Goal: Task Accomplishment & Management: Manage account settings

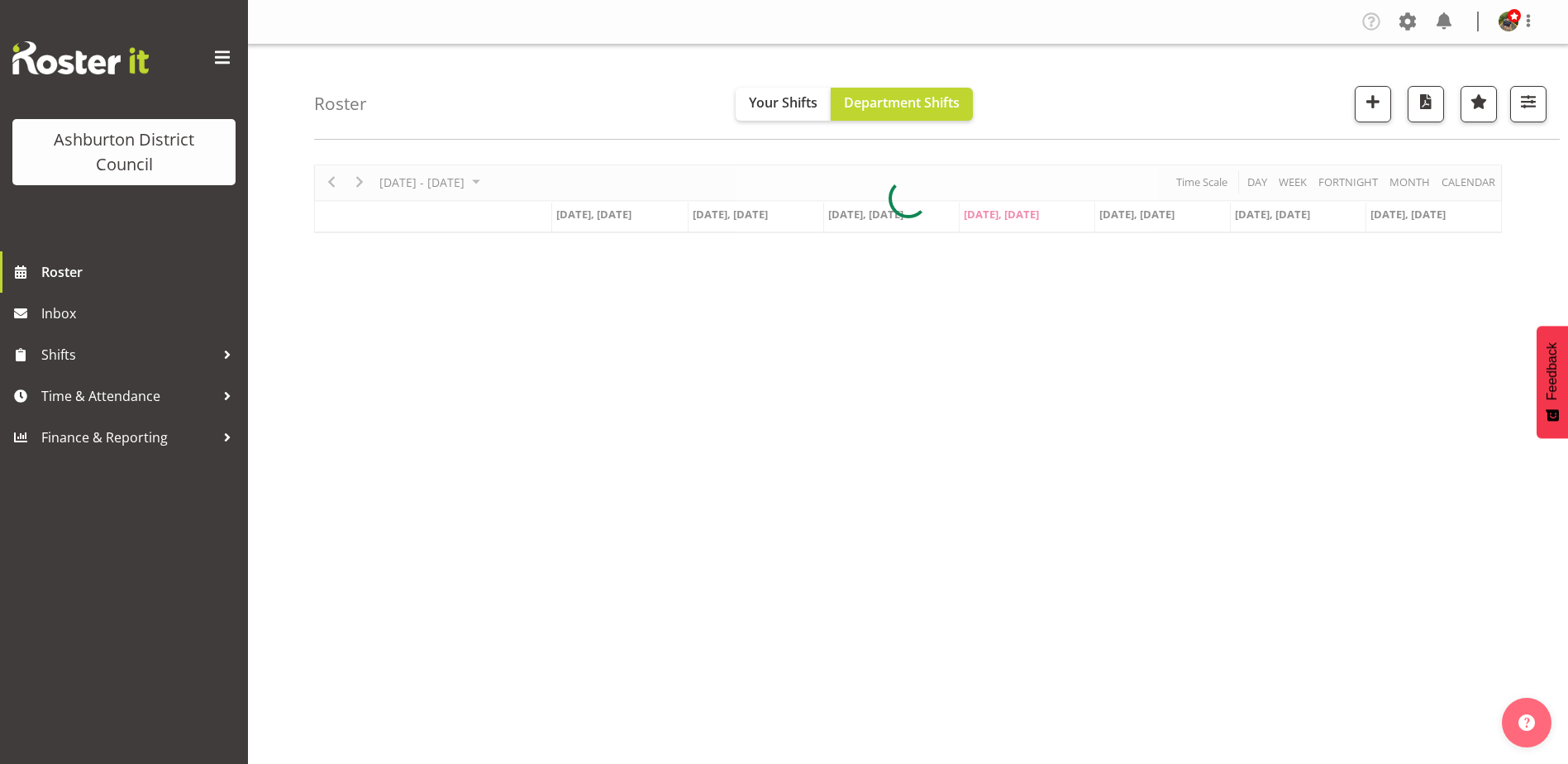
select select "role"
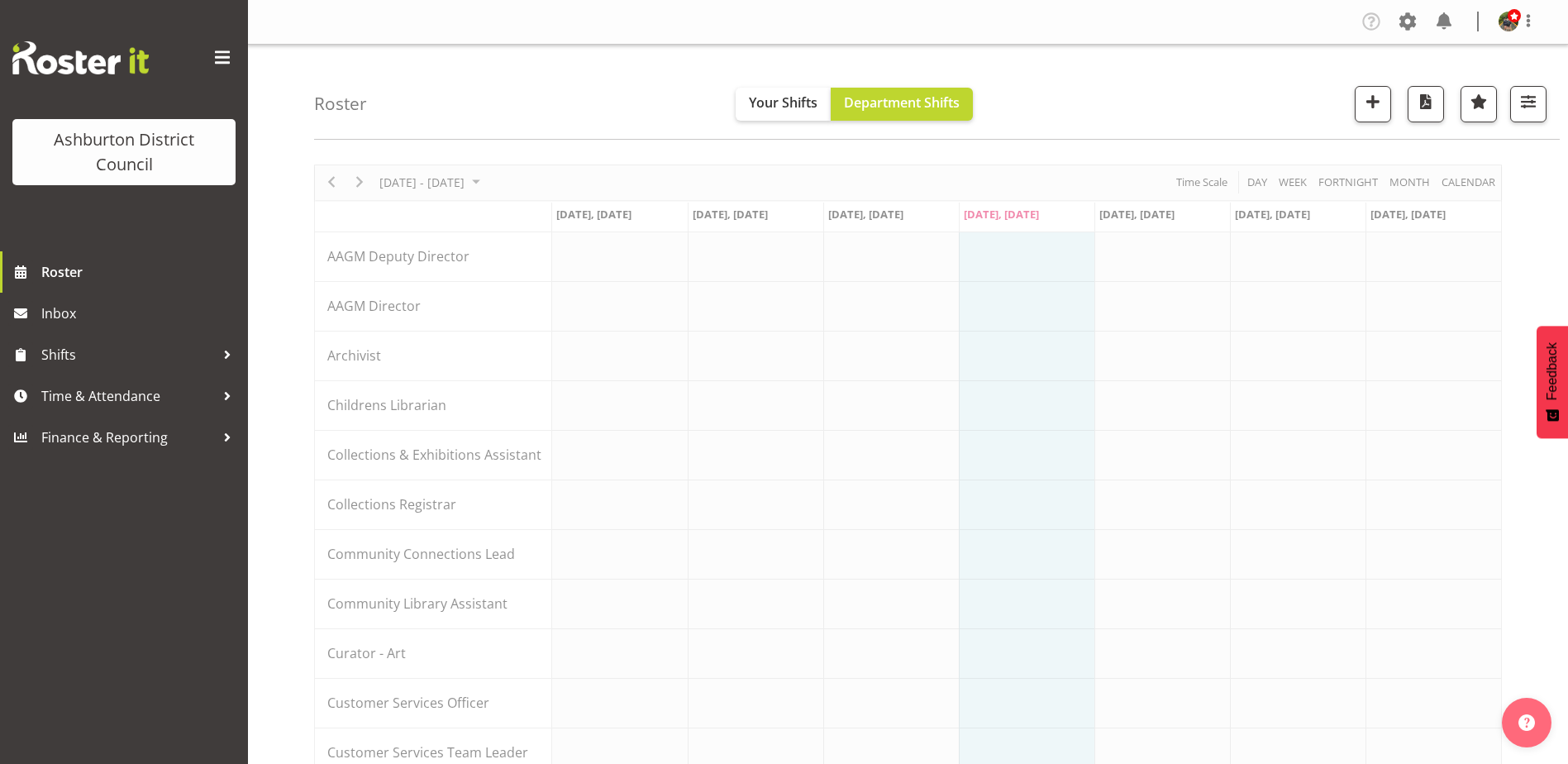
click at [1547, 96] on div "Roster Your Shifts Department Shifts All Locations [GEOGRAPHIC_DATA] [GEOGRAPHI…" at bounding box center [937, 92] width 1246 height 95
click at [1533, 106] on span "button" at bounding box center [1528, 102] width 21 height 21
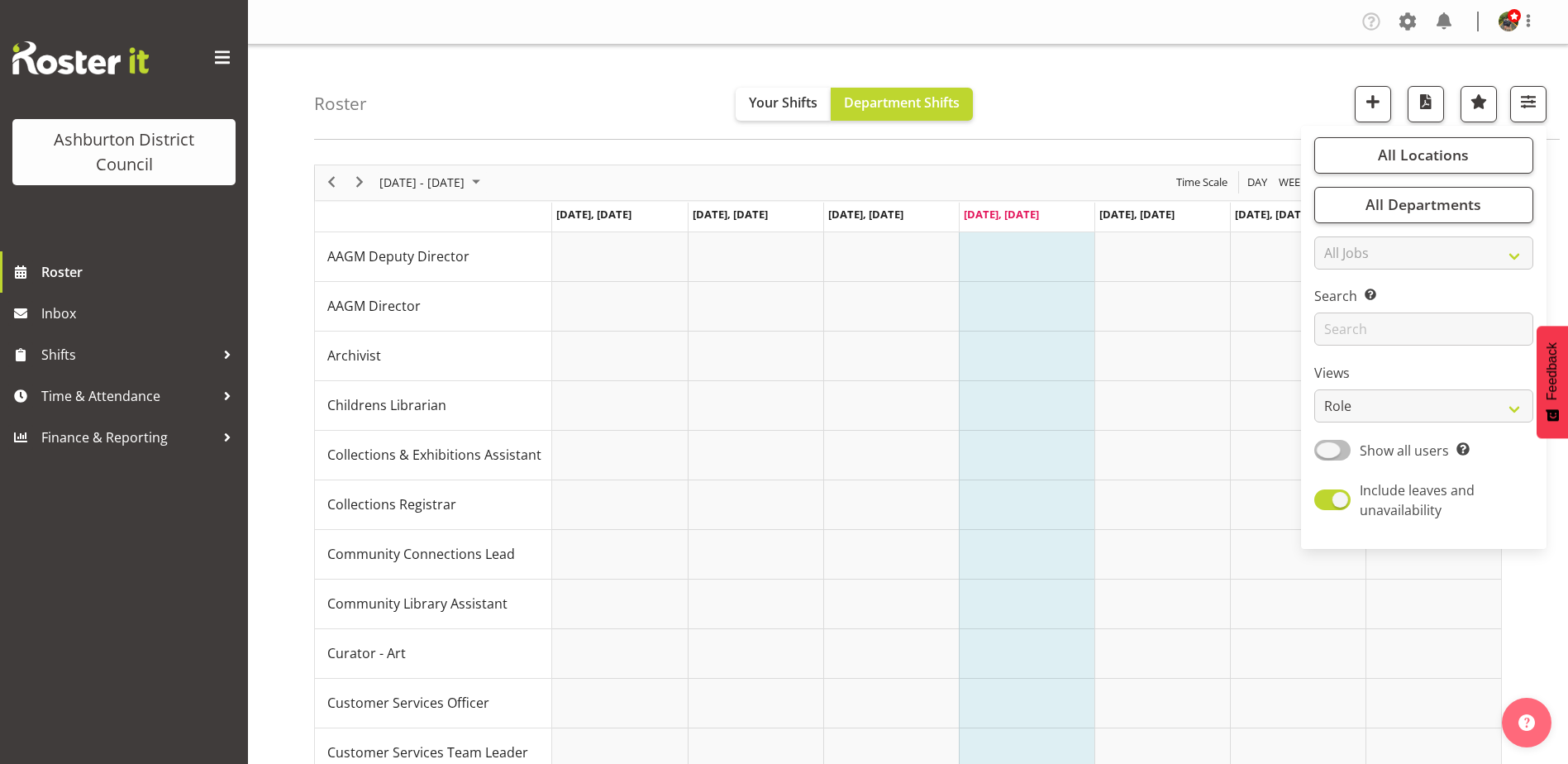
click at [1339, 443] on span at bounding box center [1332, 451] width 36 height 21
click at [1325, 445] on input "Show all users Show only rostered employees" at bounding box center [1319, 450] width 11 height 11
checkbox input "true"
click at [1329, 496] on span at bounding box center [1332, 500] width 36 height 21
click at [1325, 496] on input "Include leaves and unavailability" at bounding box center [1319, 499] width 11 height 11
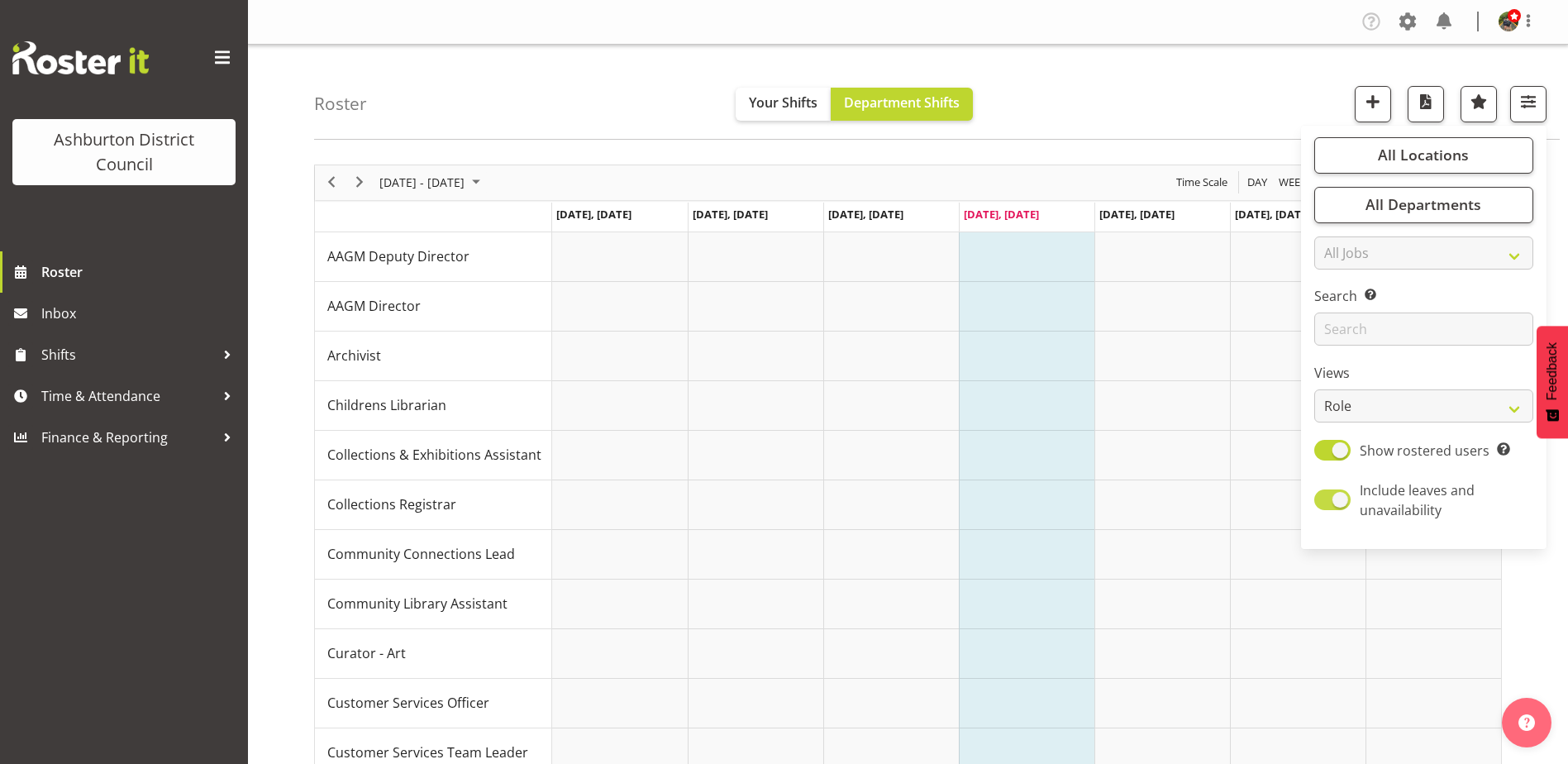
checkbox input "false"
click at [1398, 406] on select "Staff Role Shift - Horizontal Shift - Vertical Staff - Location" at bounding box center [1423, 405] width 219 height 33
select select "shift"
click at [1315, 389] on select "Staff Role Shift - Horizontal Shift - Vertical Staff - Location" at bounding box center [1423, 405] width 219 height 33
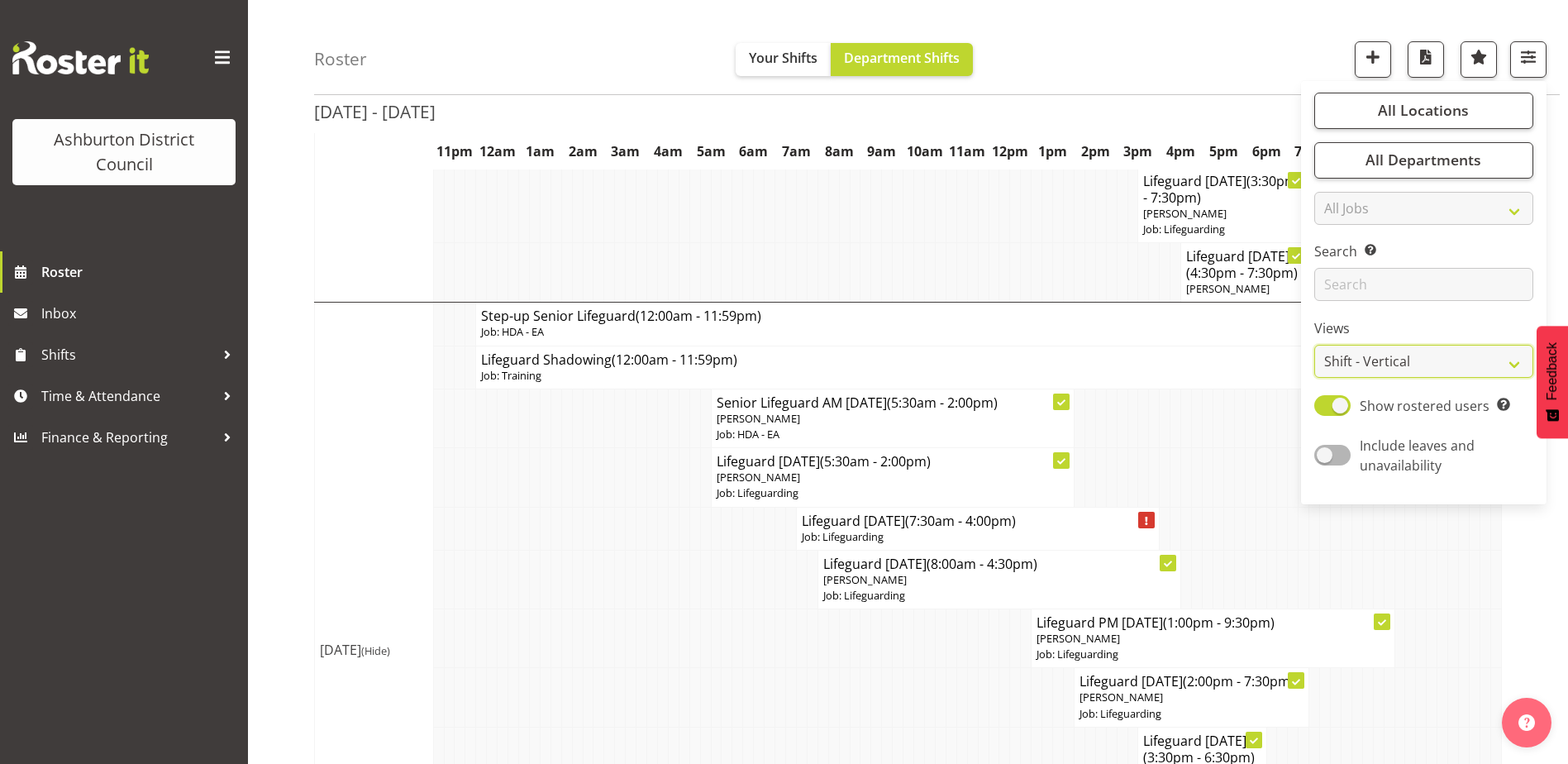
scroll to position [826, 0]
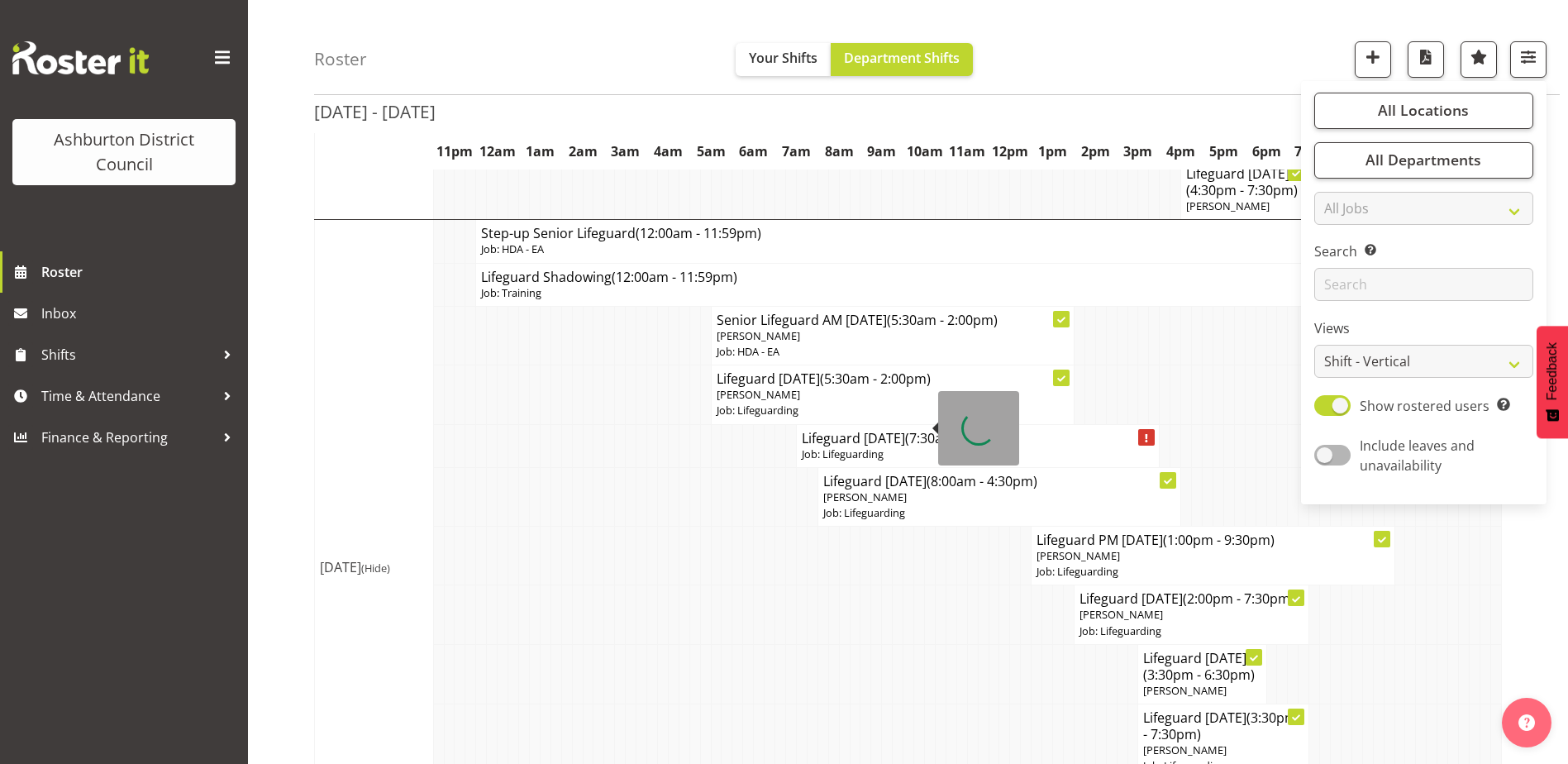
click at [876, 418] on p "Job: Lifeguarding" at bounding box center [892, 410] width 352 height 15
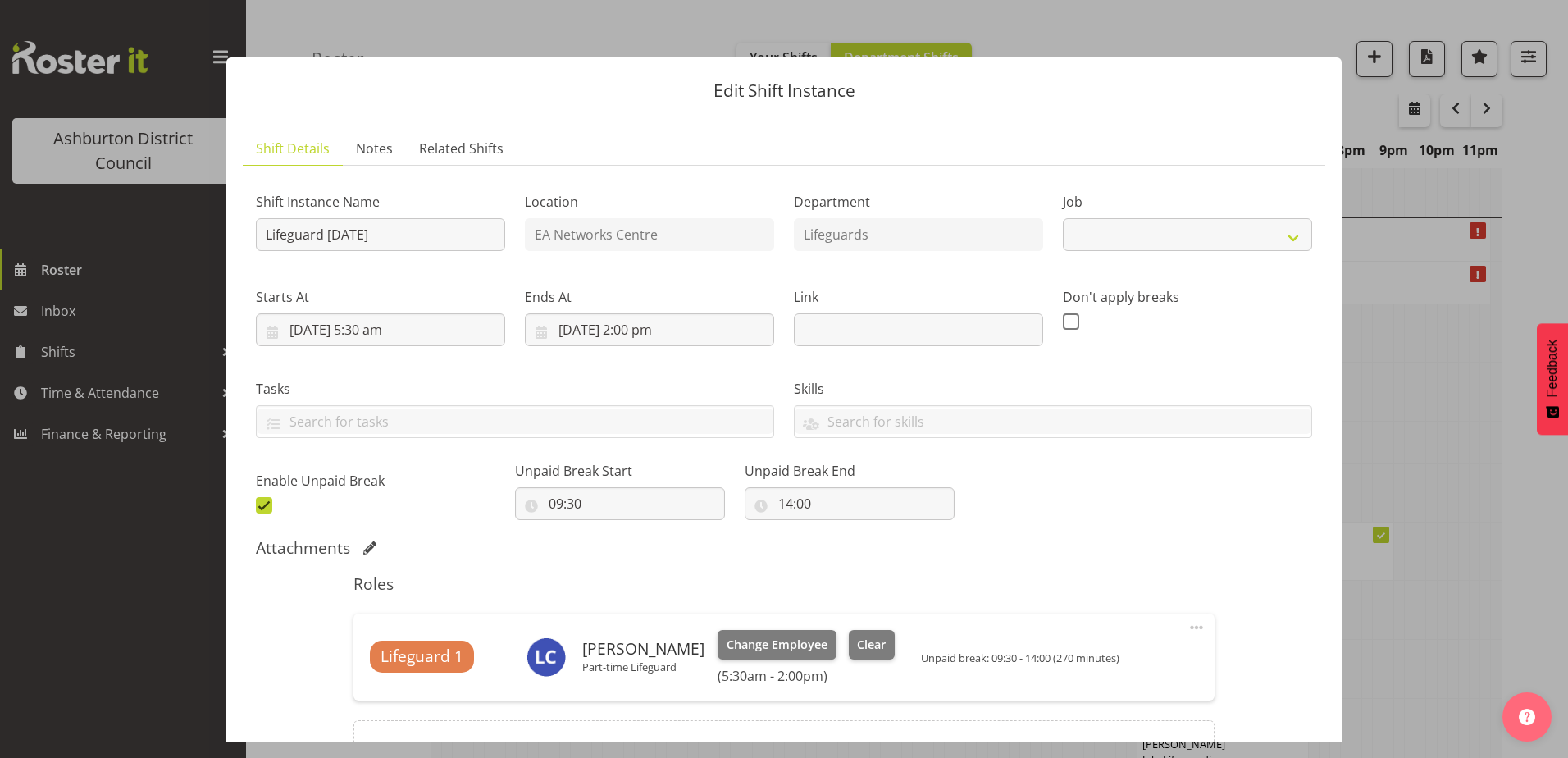
select select "38"
click at [1453, 387] on div at bounding box center [784, 379] width 1568 height 758
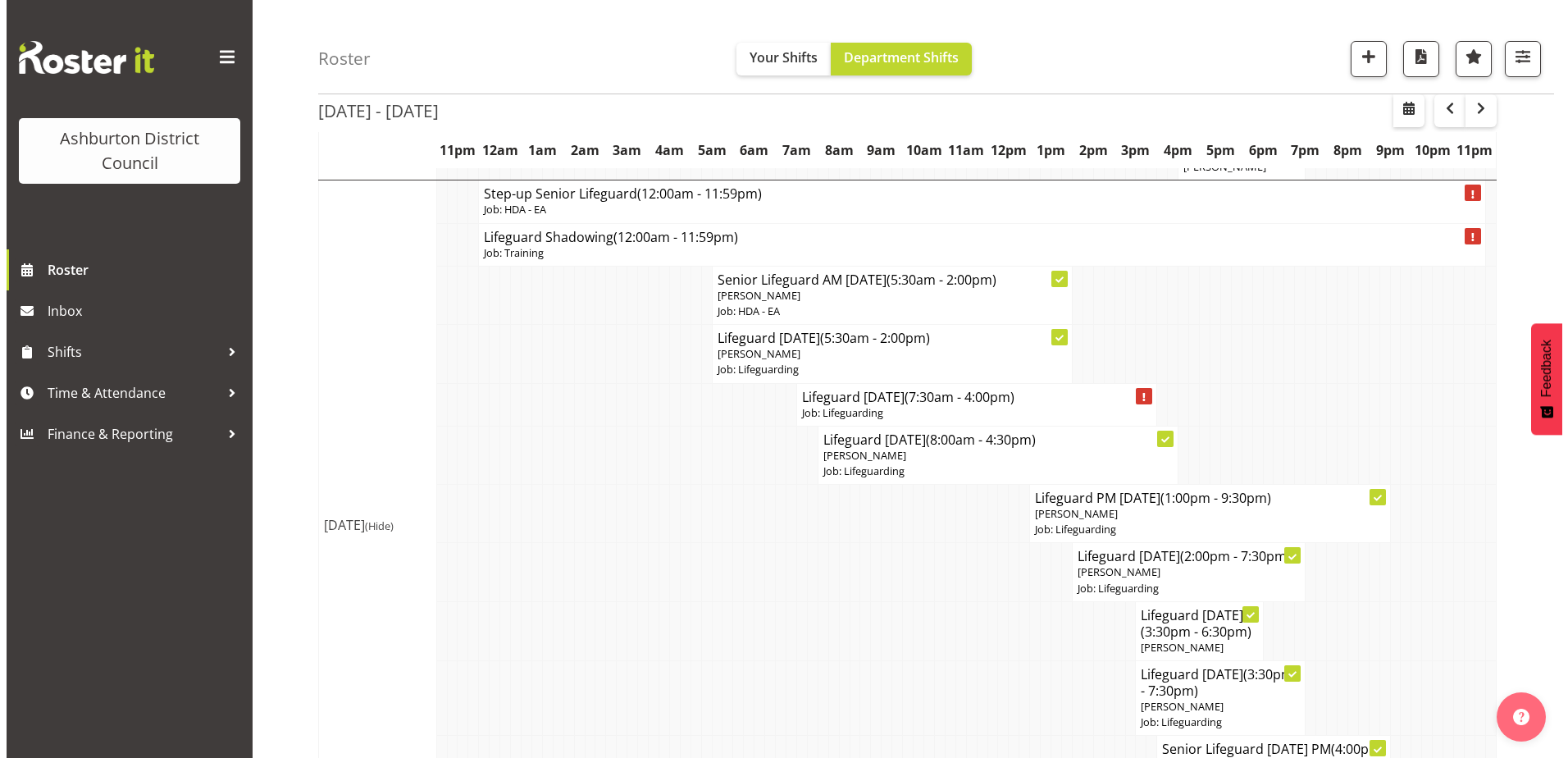
scroll to position [903, 0]
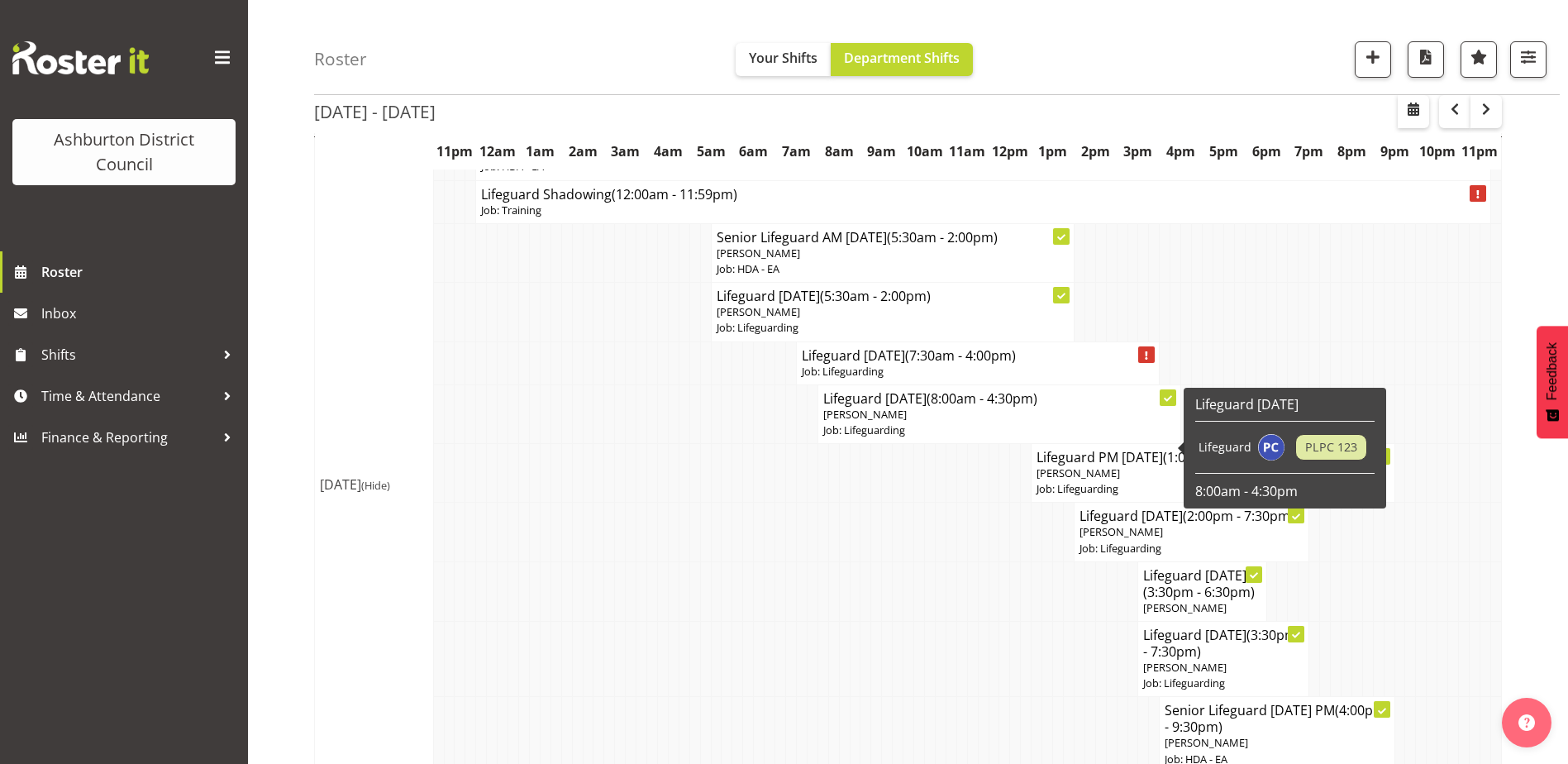
click at [957, 438] on p "Job: Lifeguarding" at bounding box center [999, 430] width 352 height 15
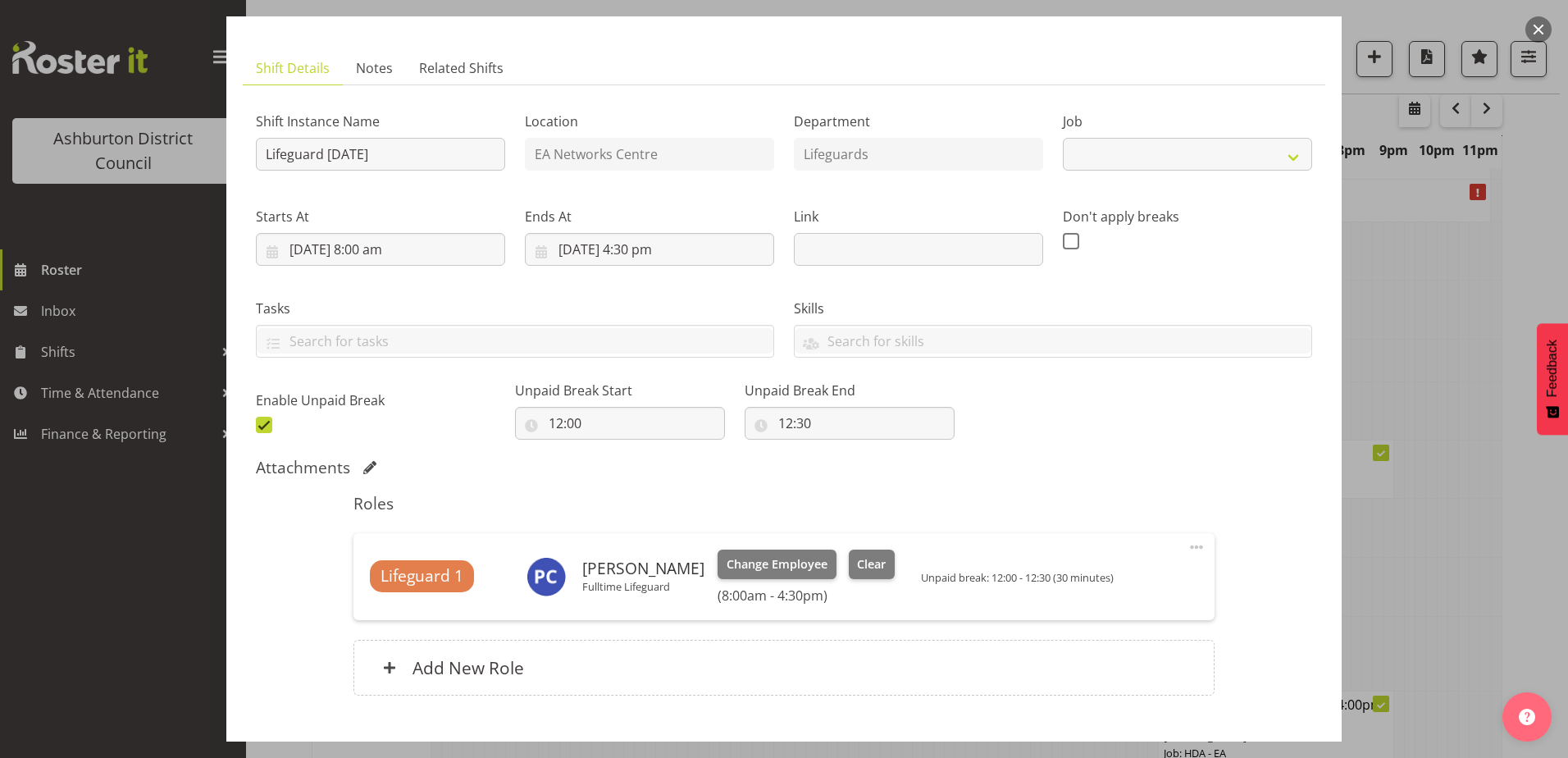
scroll to position [82, 0]
select select "38"
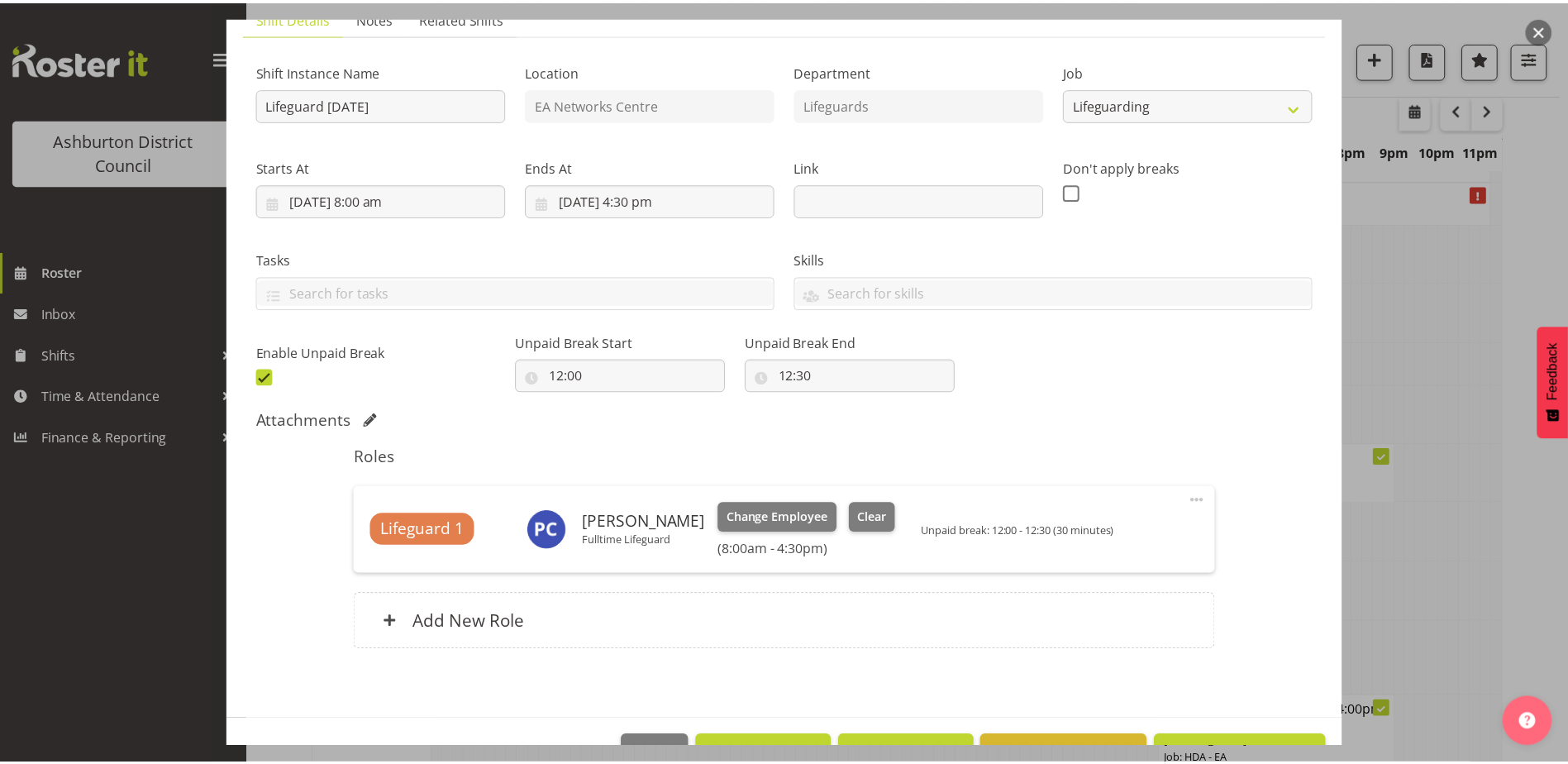
scroll to position [165, 0]
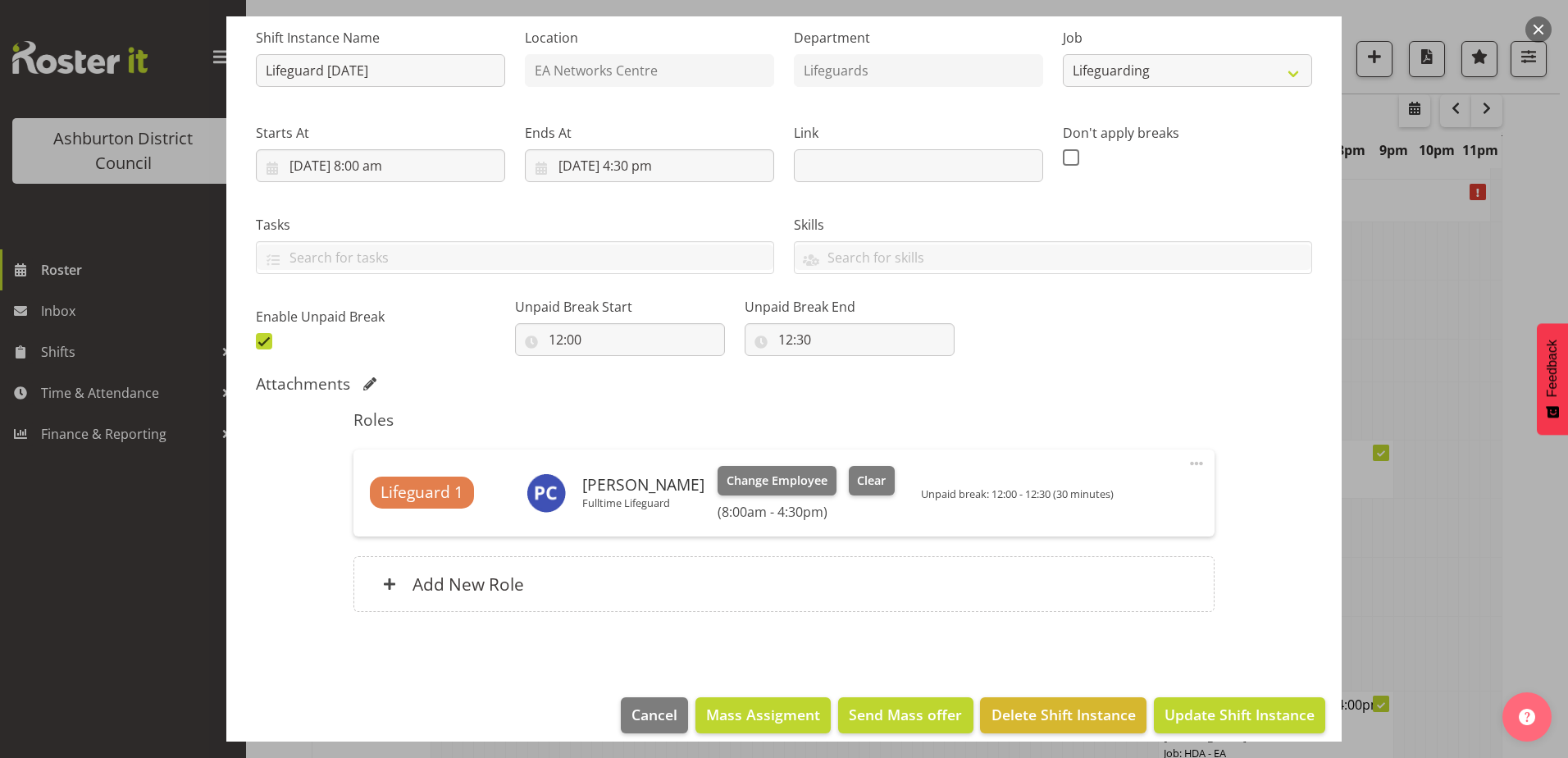
click at [1499, 391] on div at bounding box center [784, 379] width 1568 height 758
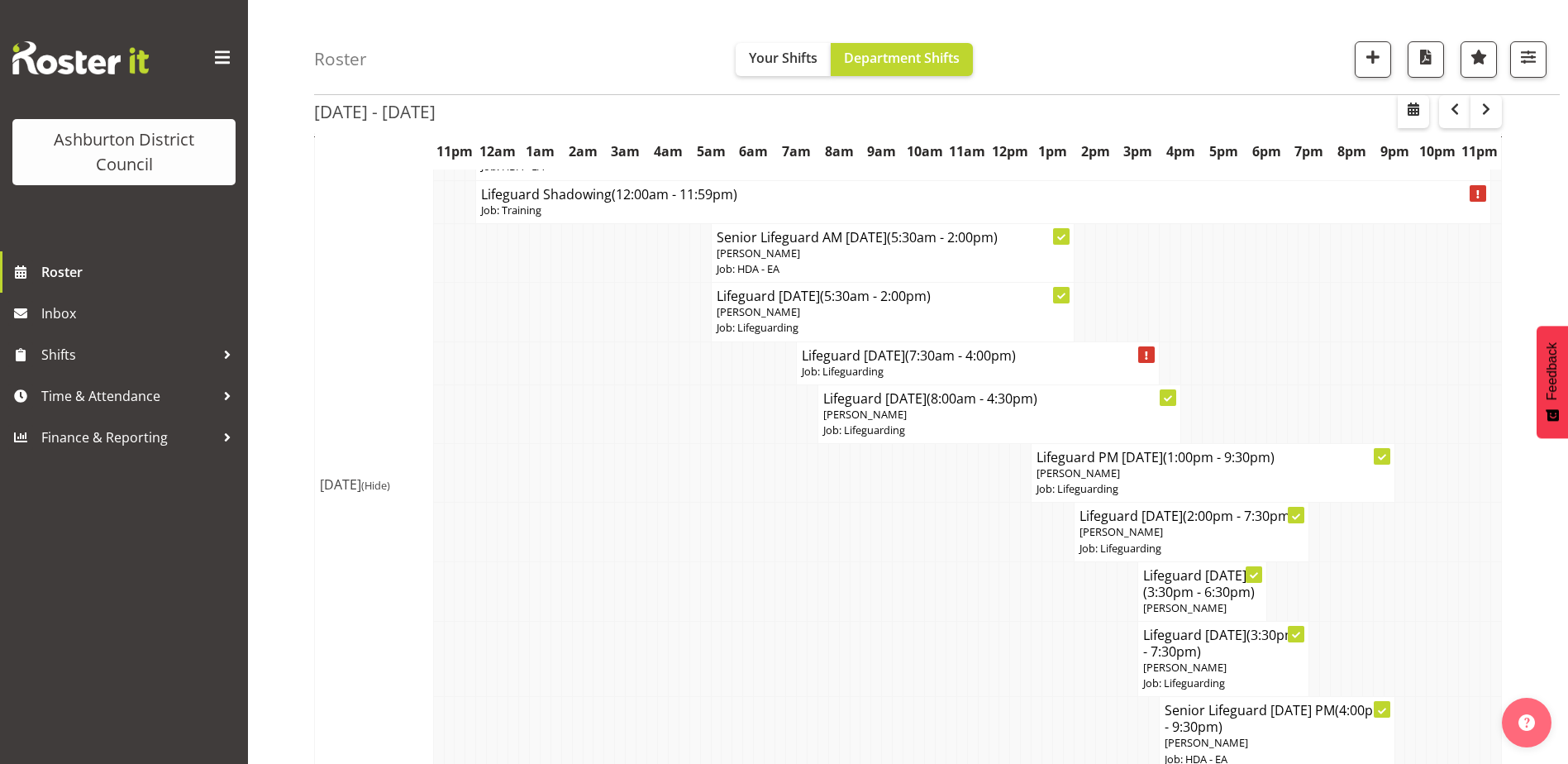
scroll to position [992, 0]
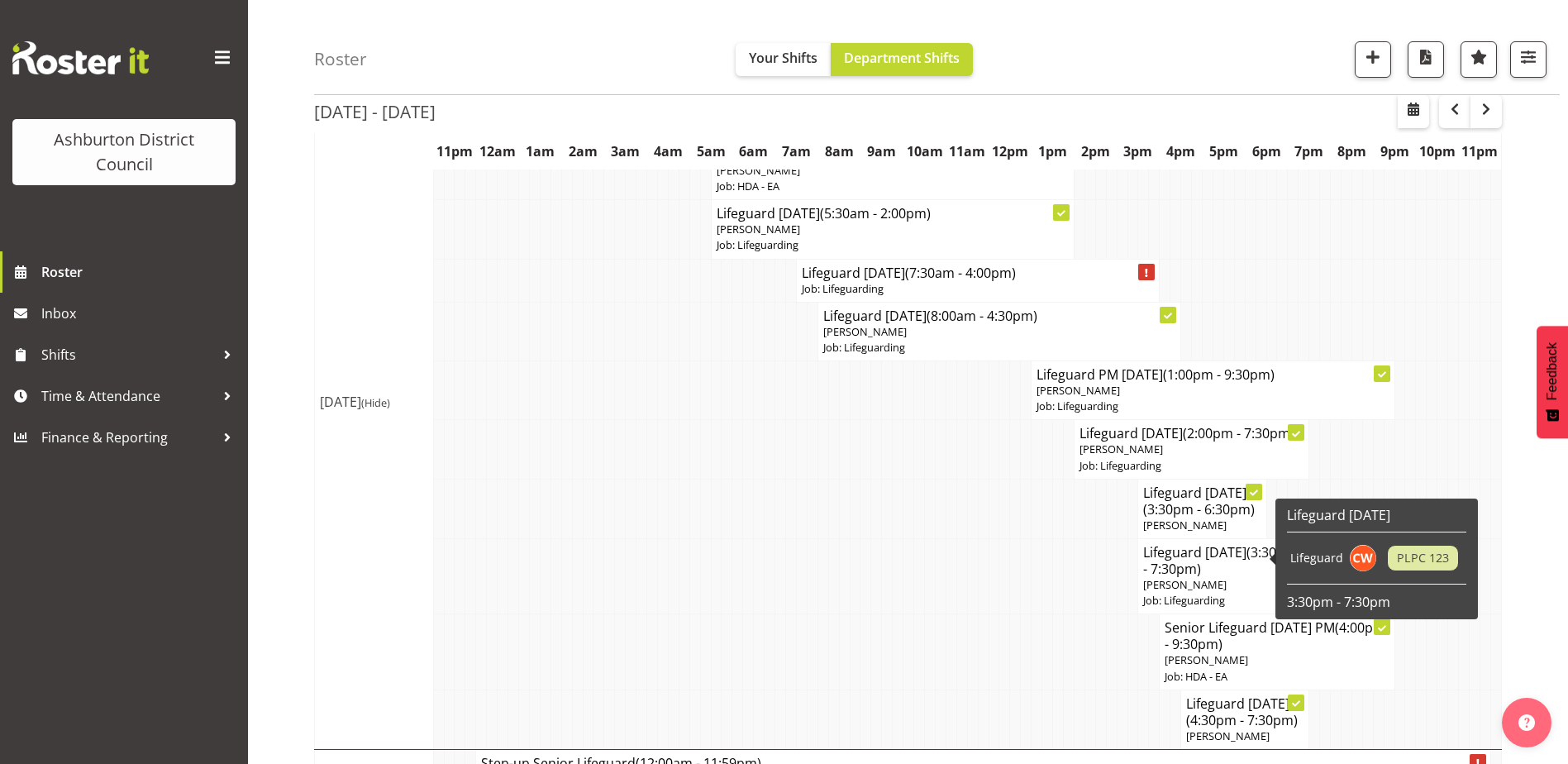
click at [1188, 519] on span "(3:30pm - 6:30pm)" at bounding box center [1199, 509] width 111 height 18
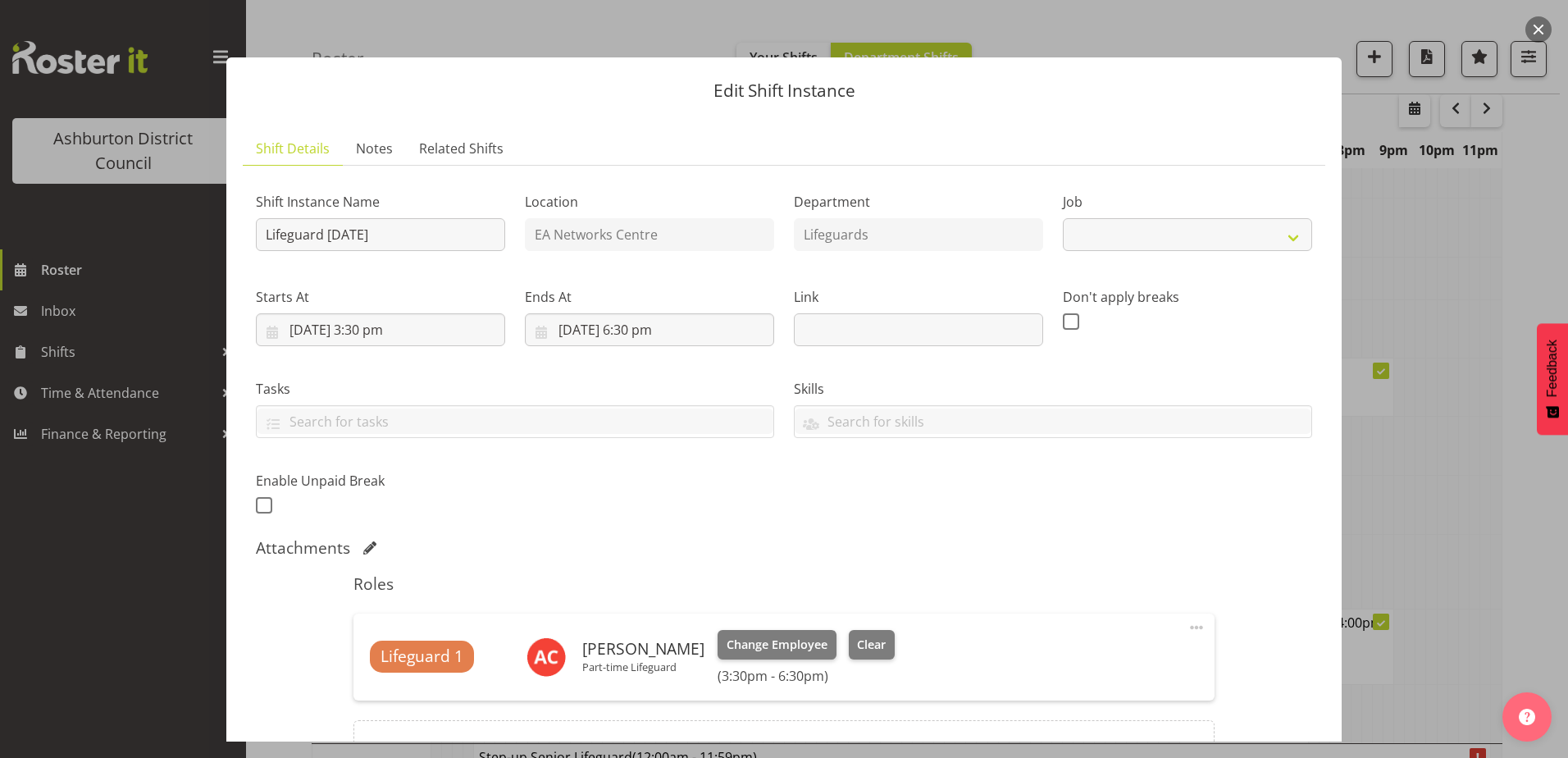
select select "38"
click at [1471, 472] on div at bounding box center [784, 379] width 1568 height 758
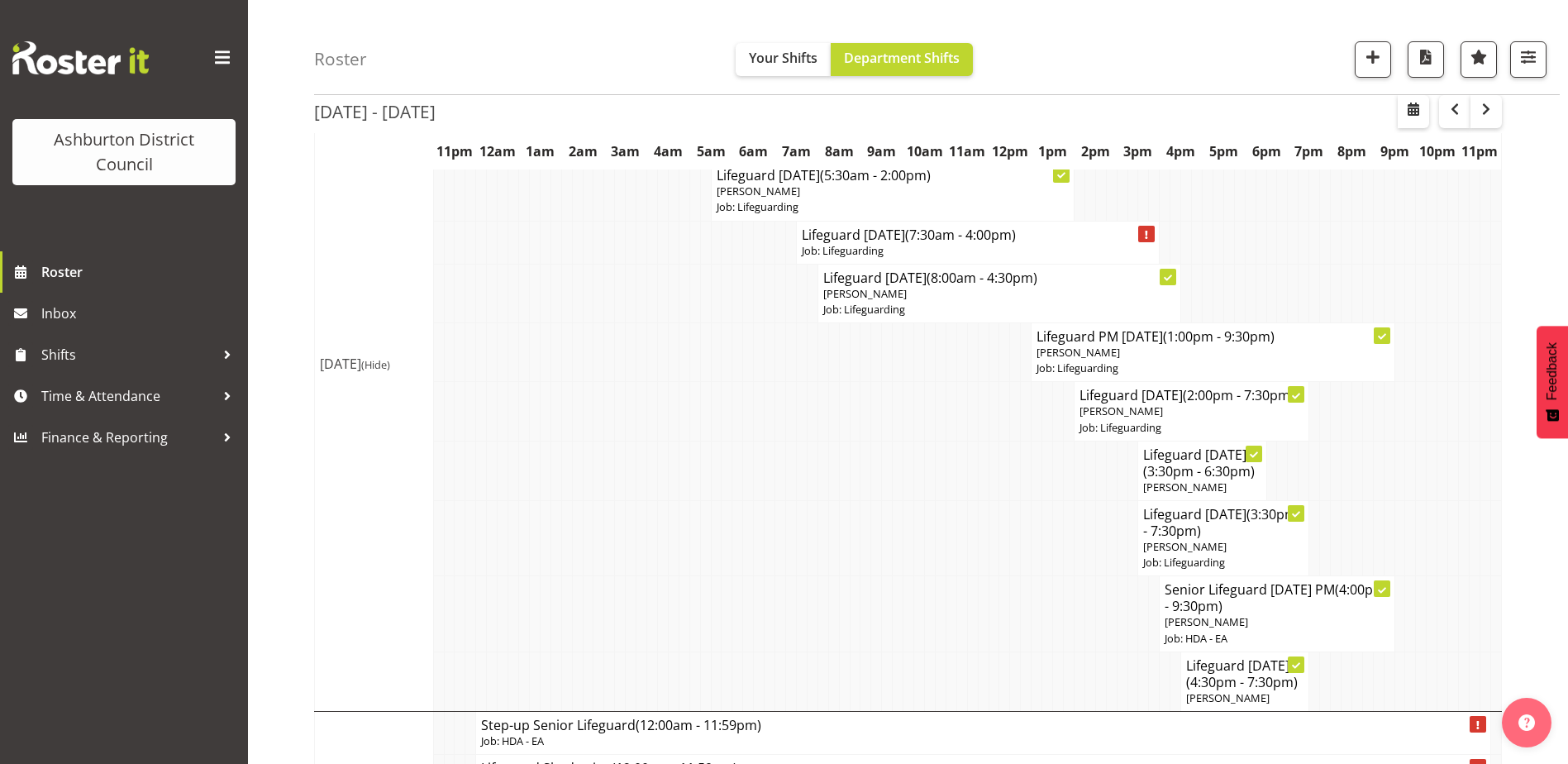
scroll to position [1075, 0]
